Goal: Information Seeking & Learning: Understand process/instructions

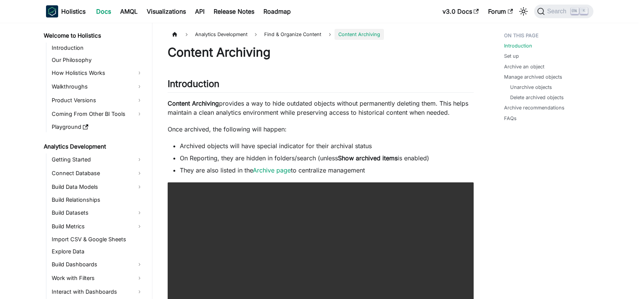
scroll to position [130, 0]
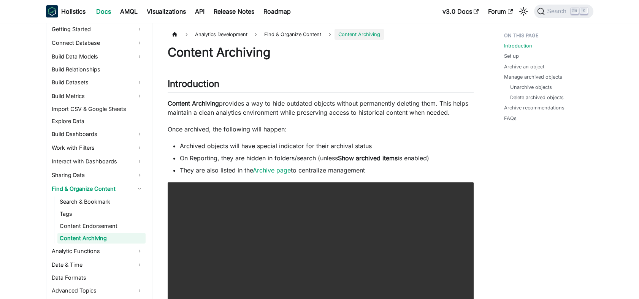
click at [579, 113] on ul "Introduction Set up Archive an object Manage archived objects Unarchive objects…" at bounding box center [545, 78] width 94 height 99
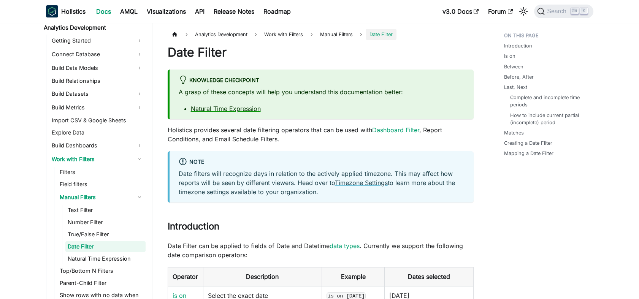
scroll to position [127, 0]
